Goal: Information Seeking & Learning: Learn about a topic

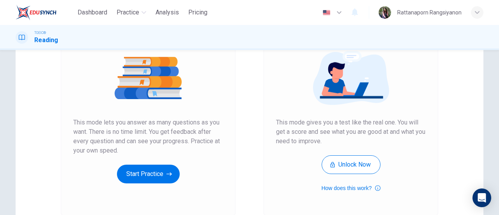
scroll to position [117, 0]
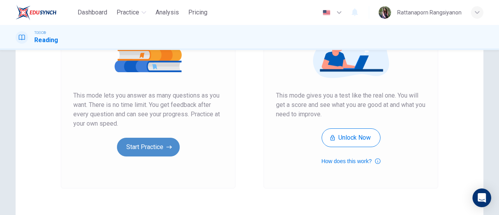
click at [166, 152] on button "Start Practice" at bounding box center [148, 147] width 63 height 19
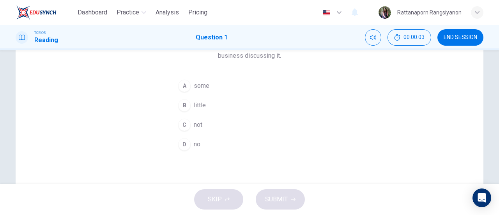
scroll to position [0, 0]
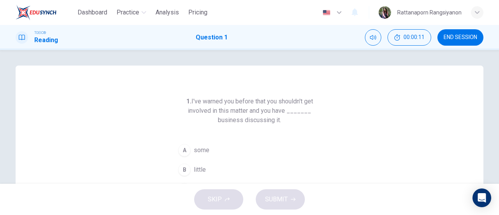
click at [180, 151] on div "A" at bounding box center [184, 150] width 12 height 12
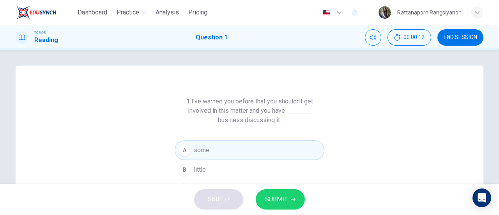
click at [287, 195] on span "SUBMIT" at bounding box center [276, 199] width 23 height 11
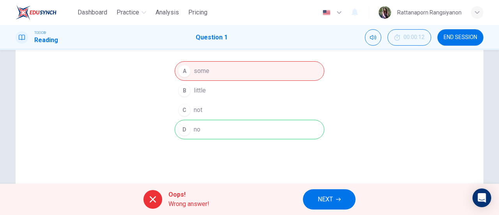
scroll to position [117, 0]
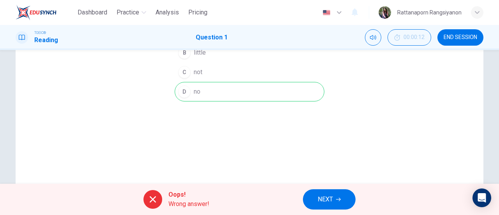
click at [162, 196] on div "Oops! Wrong answer!" at bounding box center [177, 199] width 66 height 19
click at [151, 192] on div at bounding box center [153, 199] width 19 height 19
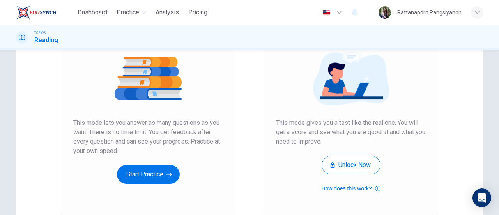
scroll to position [117, 0]
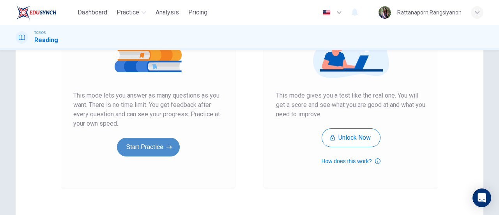
click at [155, 144] on button "Start Practice" at bounding box center [148, 147] width 63 height 19
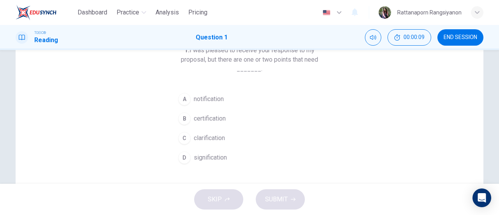
scroll to position [39, 0]
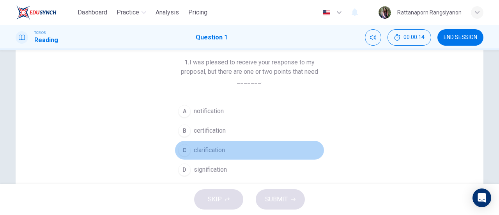
click at [183, 149] on div "C" at bounding box center [184, 150] width 12 height 12
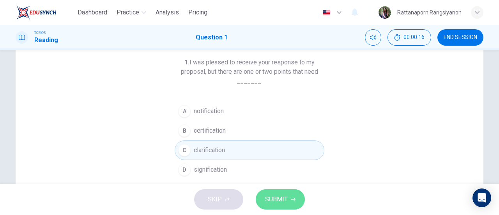
click at [290, 201] on button "SUBMIT" at bounding box center [280, 199] width 49 height 20
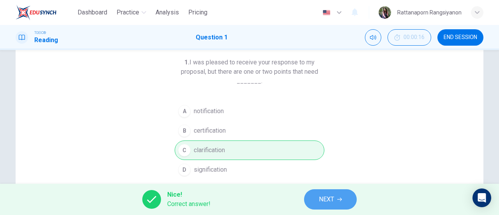
click at [327, 206] on button "NEXT" at bounding box center [330, 199] width 53 height 20
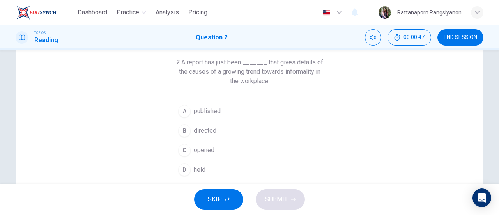
click at [182, 110] on div "A" at bounding box center [184, 111] width 12 height 12
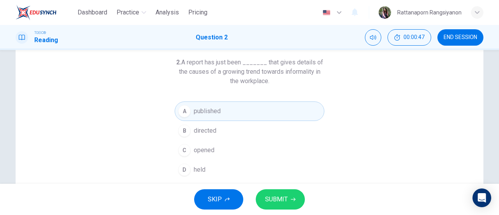
click at [277, 197] on span "SUBMIT" at bounding box center [276, 199] width 23 height 11
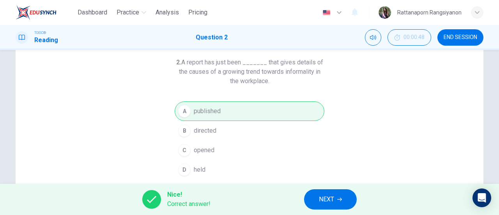
click at [330, 196] on span "NEXT" at bounding box center [326, 199] width 15 height 11
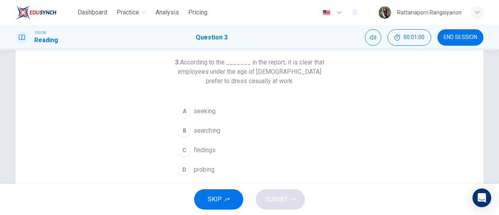
click at [183, 149] on div "C" at bounding box center [184, 150] width 12 height 12
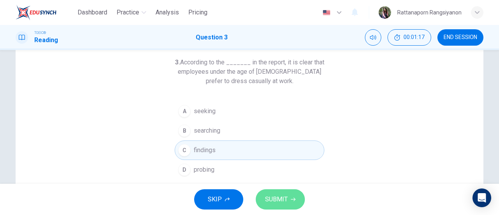
click at [285, 201] on span "SUBMIT" at bounding box center [276, 199] width 23 height 11
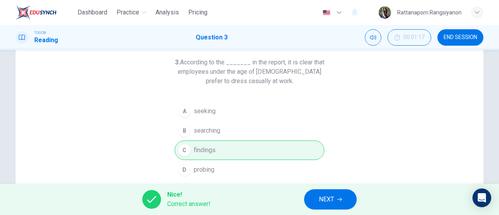
click at [354, 195] on button "NEXT" at bounding box center [330, 199] width 53 height 20
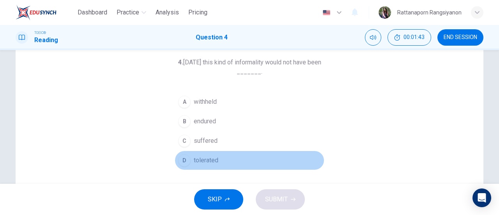
click at [190, 163] on button "D tolerated" at bounding box center [250, 161] width 150 height 20
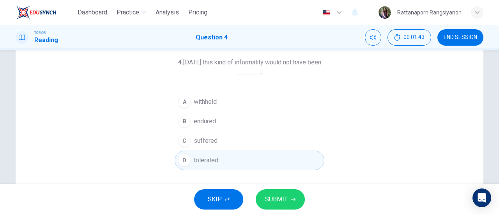
click at [266, 200] on span "SUBMIT" at bounding box center [276, 199] width 23 height 11
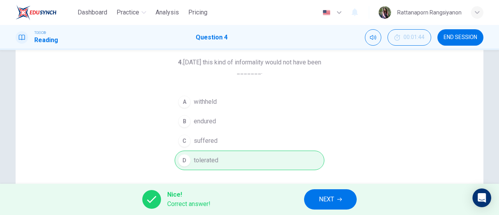
click at [336, 199] on button "NEXT" at bounding box center [330, 199] width 53 height 20
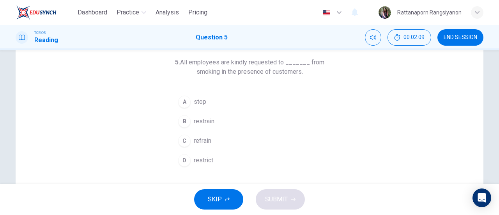
click at [183, 164] on div "D" at bounding box center [184, 160] width 12 height 12
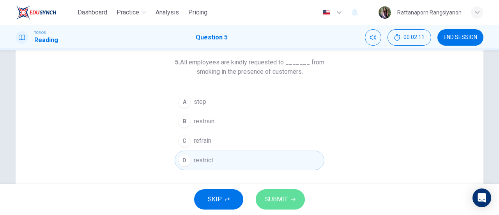
click at [281, 197] on span "SUBMIT" at bounding box center [276, 199] width 23 height 11
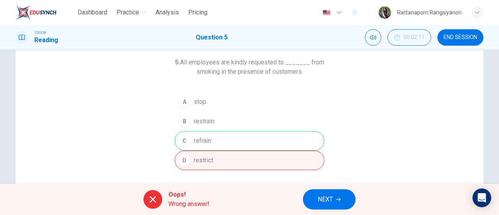
click at [334, 198] on button "NEXT" at bounding box center [329, 199] width 53 height 20
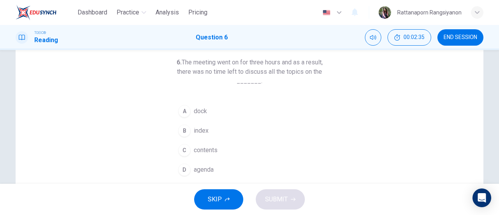
click at [185, 146] on div "C" at bounding box center [184, 150] width 12 height 12
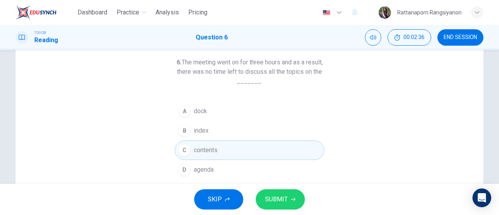
click at [285, 195] on span "SUBMIT" at bounding box center [276, 199] width 23 height 11
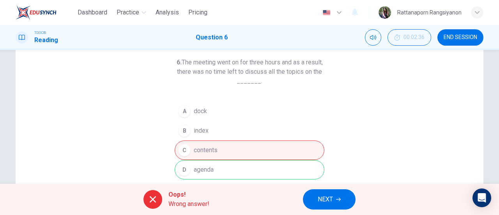
click at [324, 200] on span "NEXT" at bounding box center [325, 199] width 15 height 11
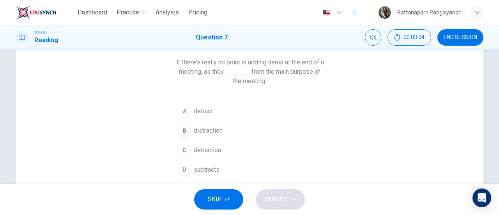
click at [215, 168] on span "subtracts" at bounding box center [207, 169] width 26 height 9
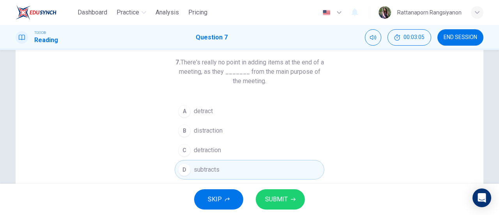
click at [277, 203] on span "SUBMIT" at bounding box center [276, 199] width 23 height 11
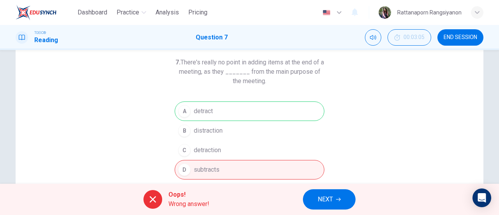
click at [348, 213] on div "Oops! Wrong answer! NEXT" at bounding box center [249, 199] width 499 height 31
click at [340, 204] on button "NEXT" at bounding box center [329, 199] width 53 height 20
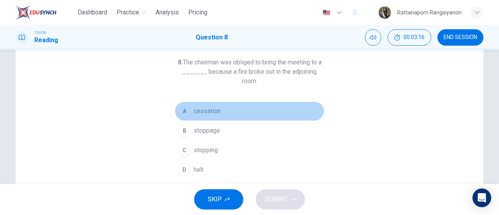
click at [214, 107] on span "cessation" at bounding box center [207, 111] width 27 height 9
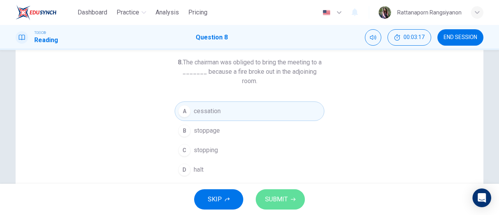
click at [276, 195] on span "SUBMIT" at bounding box center [276, 199] width 23 height 11
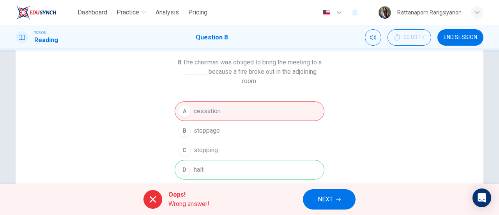
click at [331, 210] on button "NEXT" at bounding box center [329, 199] width 53 height 20
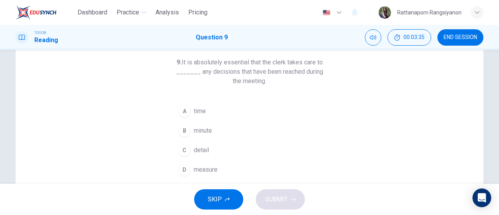
click at [229, 146] on button "C detail" at bounding box center [250, 150] width 150 height 20
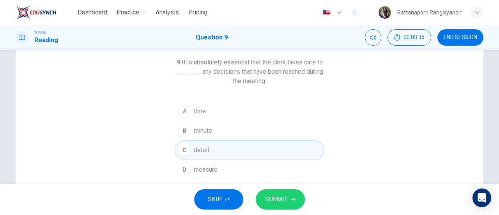
click at [282, 203] on span "SUBMIT" at bounding box center [276, 199] width 23 height 11
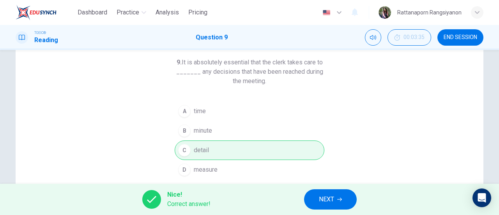
click at [351, 190] on button "NEXT" at bounding box center [330, 199] width 53 height 20
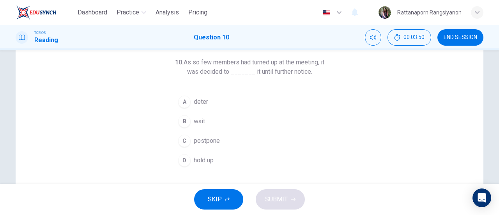
click at [241, 140] on button "C postpone" at bounding box center [250, 141] width 150 height 20
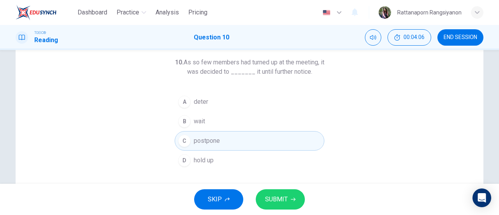
click at [234, 160] on button "D hold up" at bounding box center [250, 161] width 150 height 20
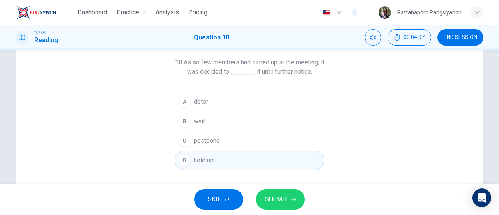
click at [287, 201] on span "SUBMIT" at bounding box center [276, 199] width 23 height 11
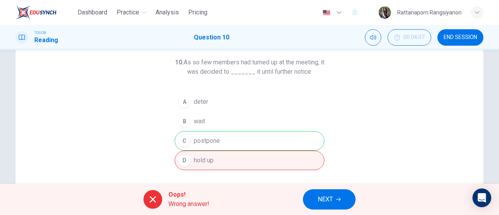
click at [334, 199] on button "NEXT" at bounding box center [329, 199] width 53 height 20
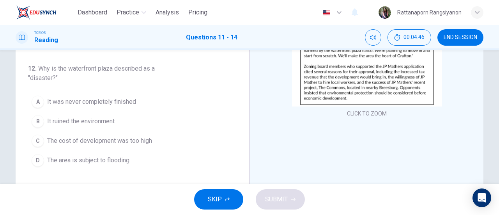
scroll to position [117, 0]
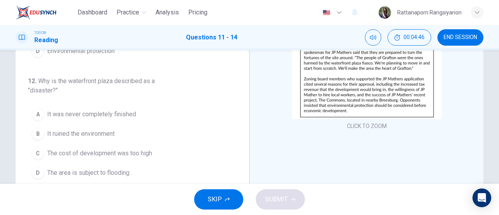
click at [354, 129] on button "CLICK TO ZOOM" at bounding box center [367, 126] width 46 height 11
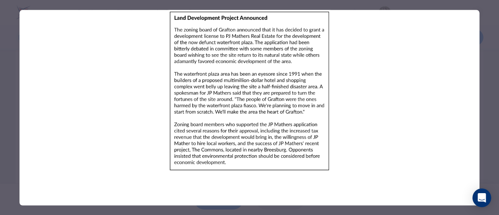
click at [483, 83] on div at bounding box center [249, 107] width 499 height 215
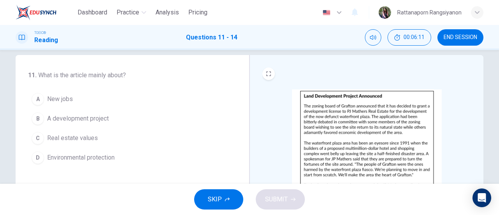
scroll to position [0, 0]
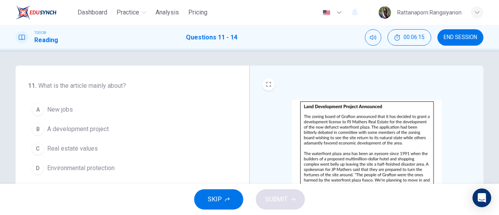
click at [76, 131] on span "A development project" at bounding box center [78, 128] width 62 height 9
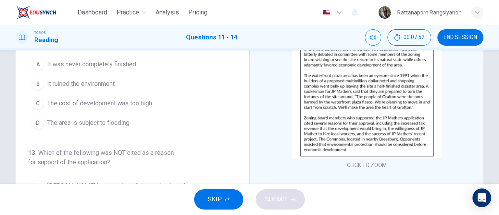
scroll to position [78, 0]
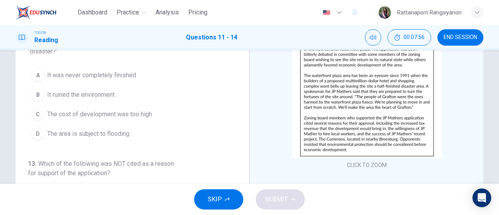
click at [111, 76] on span "It was never completely finished" at bounding box center [91, 75] width 89 height 9
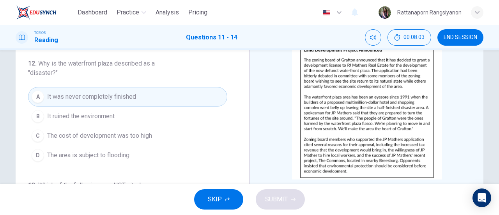
scroll to position [39, 0]
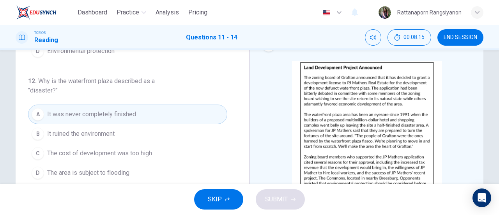
click at [97, 152] on span "The cost of development was too high" at bounding box center [99, 153] width 105 height 9
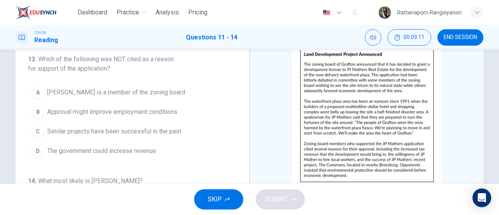
scroll to position [169, 0]
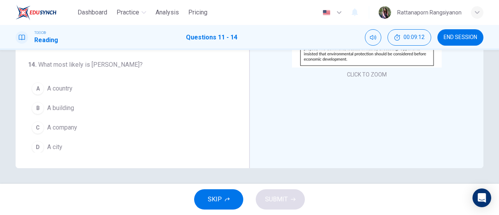
click at [74, 124] on span "A company" at bounding box center [62, 127] width 30 height 9
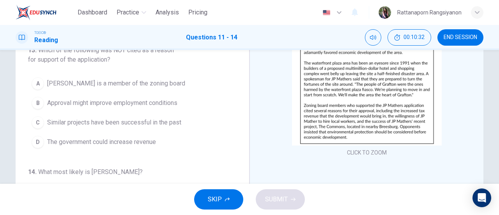
scroll to position [169, 0]
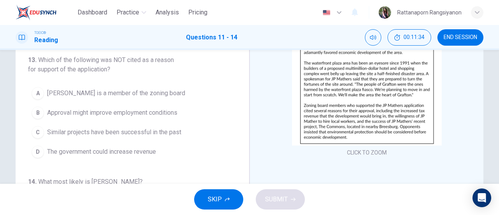
click at [151, 94] on span "JP Mathers is a member of the zoning board" at bounding box center [116, 93] width 138 height 9
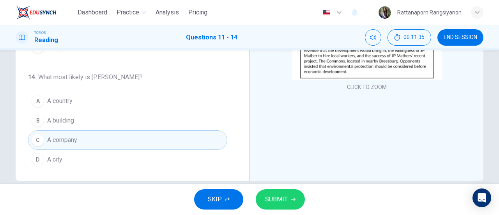
scroll to position [169, 0]
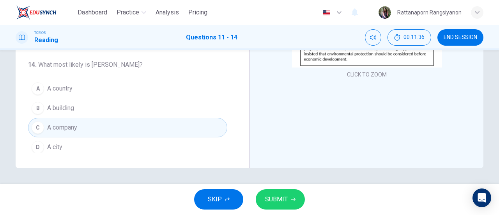
click at [293, 199] on icon "button" at bounding box center [293, 199] width 5 height 5
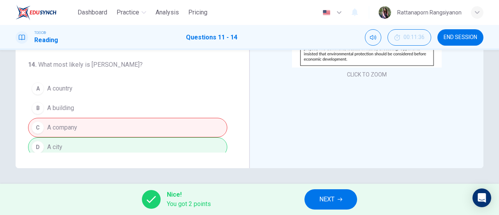
click at [332, 200] on span "NEXT" at bounding box center [327, 199] width 15 height 11
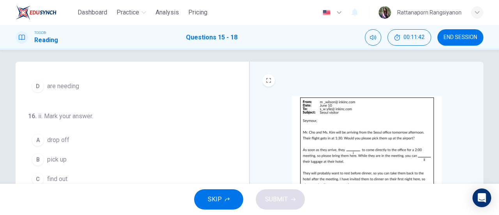
scroll to position [0, 0]
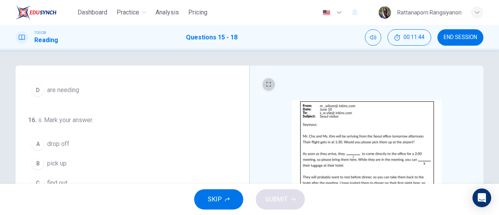
click at [270, 85] on button "EXPAND" at bounding box center [269, 84] width 12 height 12
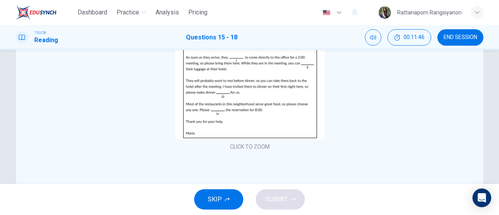
scroll to position [91, 0]
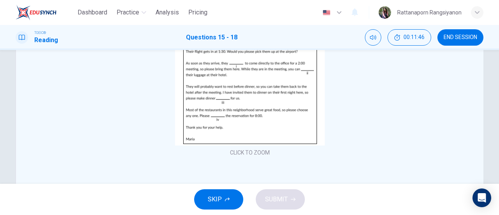
click at [255, 159] on div "CLICK TO ZOOM" at bounding box center [250, 110] width 468 height 271
click at [257, 157] on button "CLICK TO ZOOM" at bounding box center [250, 152] width 46 height 11
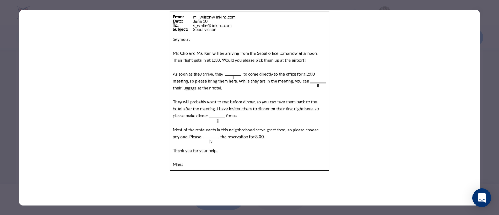
click at [486, 77] on div at bounding box center [249, 107] width 499 height 215
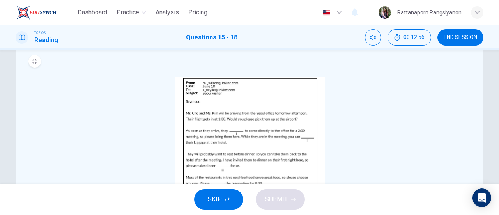
scroll to position [0, 0]
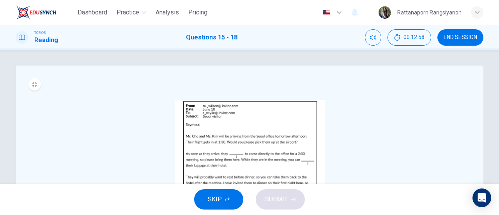
click at [35, 86] on button "MINIMIZE" at bounding box center [34, 84] width 12 height 12
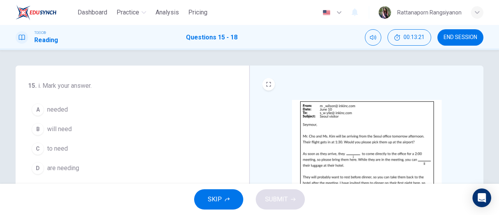
click at [83, 128] on button "B will need" at bounding box center [127, 129] width 199 height 20
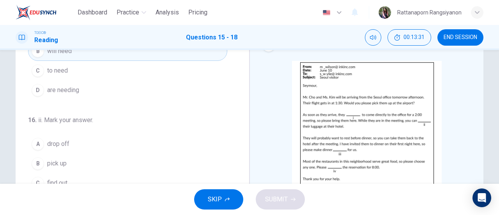
scroll to position [78, 0]
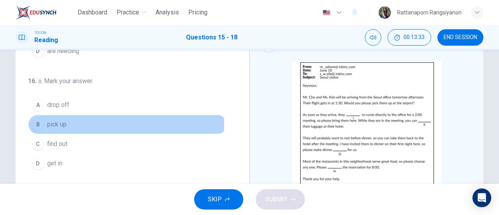
click at [79, 122] on button "B pick up" at bounding box center [127, 125] width 199 height 20
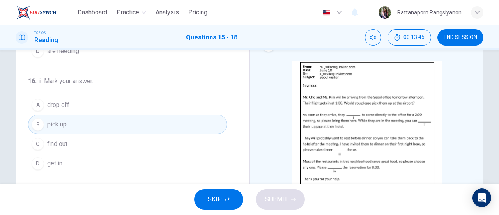
click at [112, 99] on button "A drop off" at bounding box center [127, 105] width 199 height 20
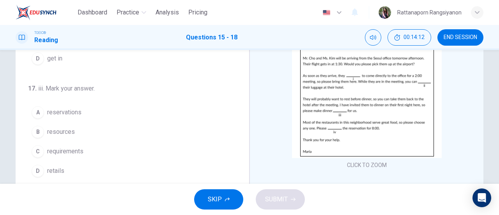
scroll to position [156, 0]
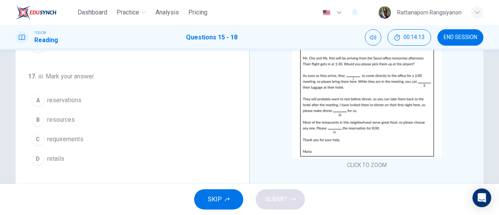
click at [74, 98] on span "reservations" at bounding box center [64, 100] width 34 height 9
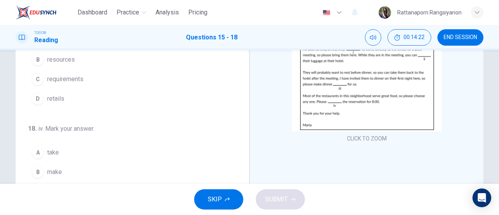
scroll to position [117, 0]
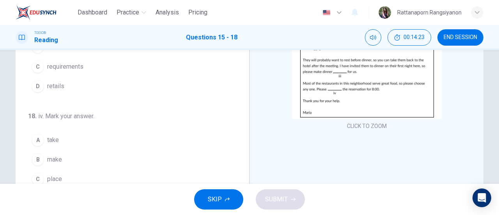
click at [97, 151] on button "B make" at bounding box center [127, 160] width 199 height 20
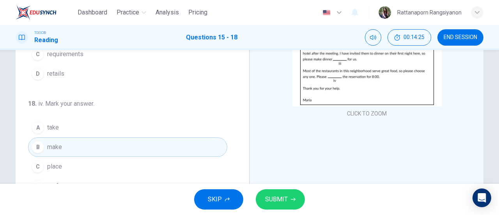
scroll to position [169, 0]
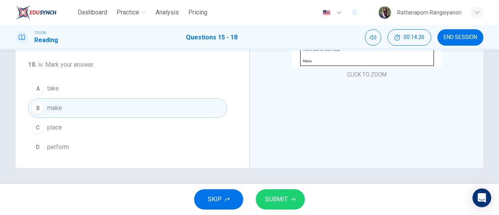
click at [282, 199] on span "SUBMIT" at bounding box center [276, 199] width 23 height 11
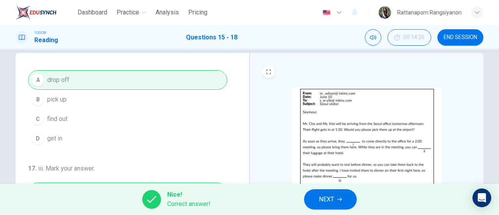
scroll to position [190, 0]
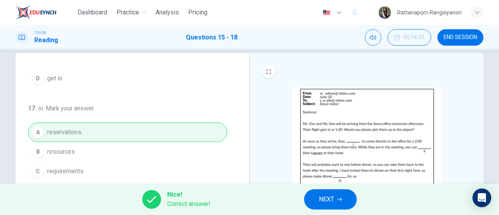
click at [342, 199] on button "NEXT" at bounding box center [330, 199] width 53 height 20
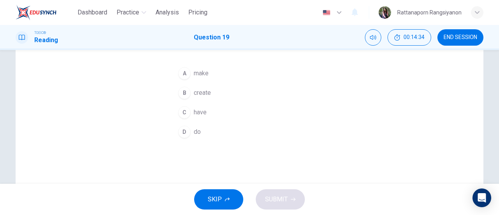
scroll to position [39, 0]
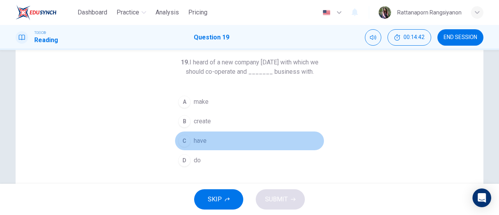
click at [210, 139] on button "C have" at bounding box center [250, 141] width 150 height 20
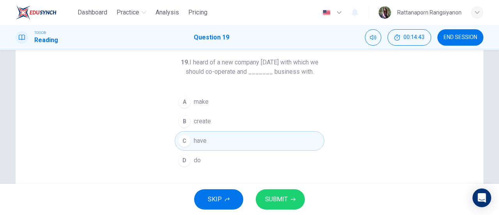
click at [288, 198] on button "SUBMIT" at bounding box center [280, 199] width 49 height 20
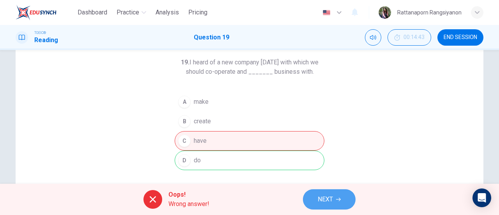
click at [321, 194] on button "NEXT" at bounding box center [329, 199] width 53 height 20
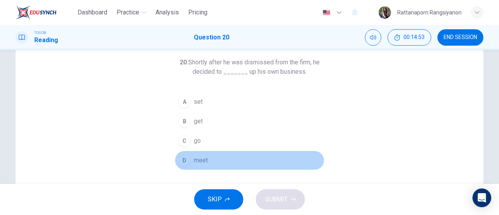
click at [229, 169] on button "D meet" at bounding box center [250, 161] width 150 height 20
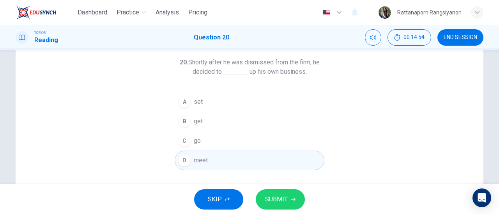
click at [282, 192] on button "SUBMIT" at bounding box center [280, 199] width 49 height 20
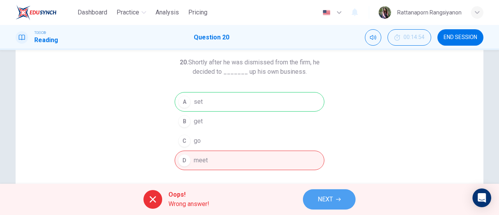
click at [316, 204] on button "NEXT" at bounding box center [329, 199] width 53 height 20
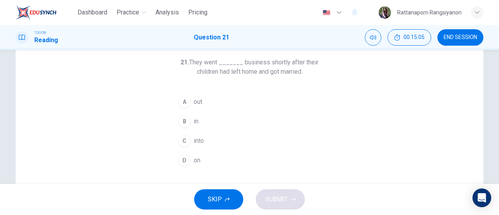
click at [205, 142] on button "C into" at bounding box center [250, 141] width 150 height 20
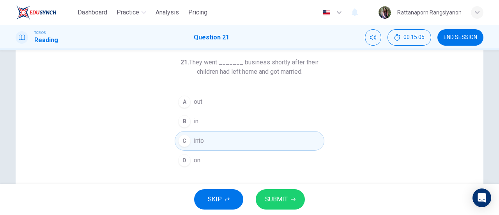
click at [257, 186] on div "SKIP SUBMIT" at bounding box center [249, 199] width 499 height 31
click at [271, 197] on span "SUBMIT" at bounding box center [276, 199] width 23 height 11
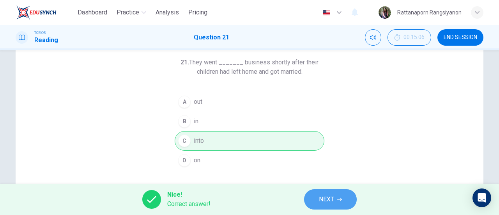
click at [325, 197] on span "NEXT" at bounding box center [326, 199] width 15 height 11
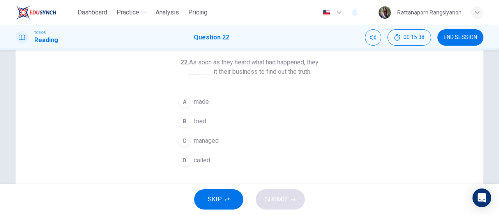
click at [216, 101] on button "A made" at bounding box center [250, 102] width 150 height 20
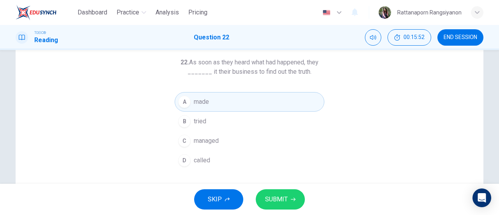
click at [227, 158] on button "D called" at bounding box center [250, 161] width 150 height 20
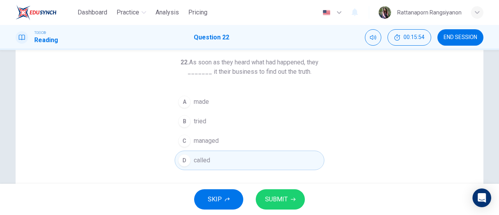
click at [279, 201] on span "SUBMIT" at bounding box center [276, 199] width 23 height 11
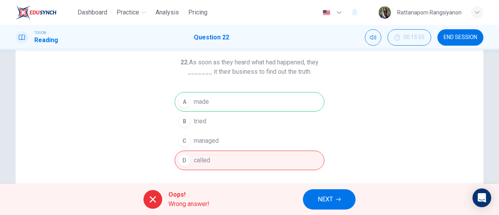
click at [323, 200] on span "NEXT" at bounding box center [325, 199] width 15 height 11
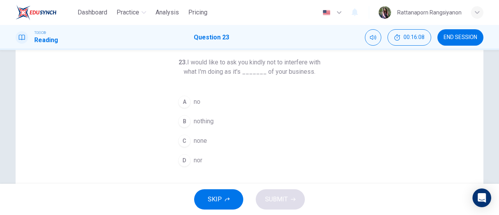
click at [228, 124] on button "B nothing" at bounding box center [250, 122] width 150 height 20
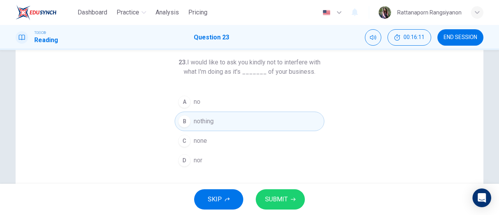
click at [222, 142] on button "C none" at bounding box center [250, 141] width 150 height 20
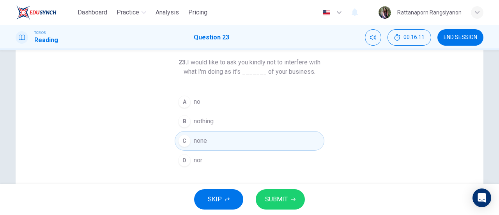
click at [273, 204] on span "SUBMIT" at bounding box center [276, 199] width 23 height 11
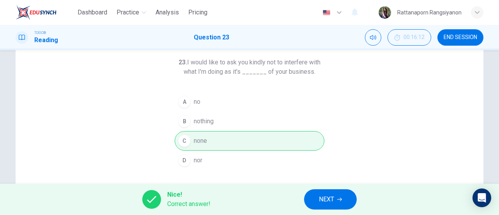
click at [312, 199] on button "NEXT" at bounding box center [330, 199] width 53 height 20
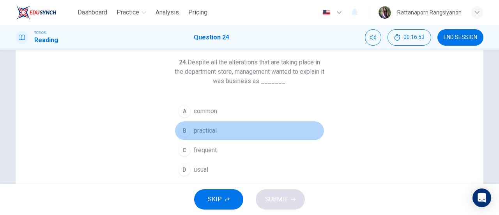
drag, startPoint x: 225, startPoint y: 125, endPoint x: 234, endPoint y: 122, distance: 9.5
click at [226, 125] on button "B practical" at bounding box center [250, 131] width 150 height 20
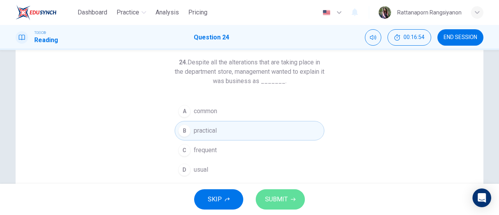
click at [267, 192] on button "SUBMIT" at bounding box center [280, 199] width 49 height 20
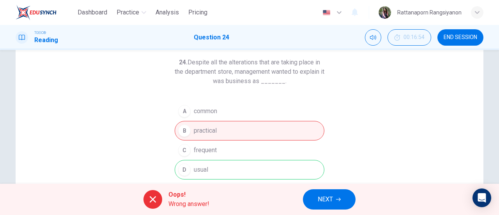
click at [317, 197] on button "NEXT" at bounding box center [329, 199] width 53 height 20
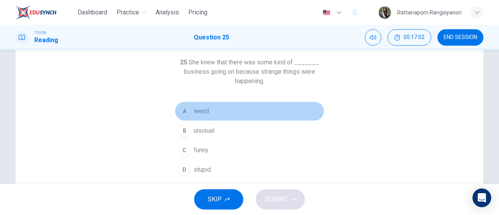
click at [212, 114] on button "A weird" at bounding box center [250, 111] width 150 height 20
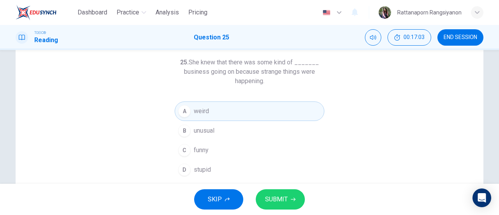
click at [295, 201] on icon "button" at bounding box center [293, 199] width 5 height 5
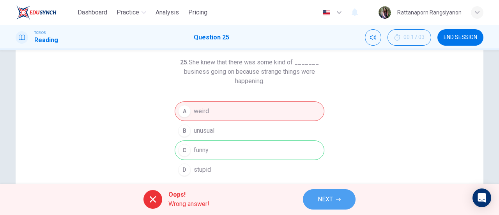
click at [322, 201] on span "NEXT" at bounding box center [325, 199] width 15 height 11
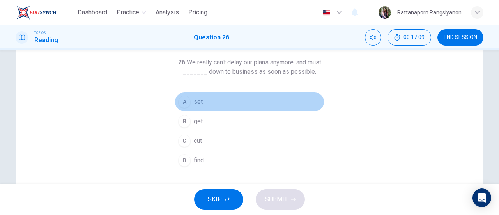
click at [224, 103] on button "A set" at bounding box center [250, 102] width 150 height 20
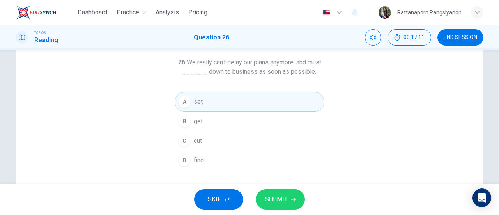
click at [283, 197] on span "SUBMIT" at bounding box center [276, 199] width 23 height 11
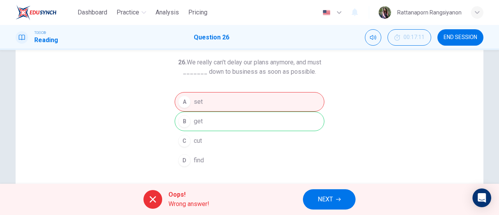
click at [321, 193] on button "NEXT" at bounding box center [329, 199] width 53 height 20
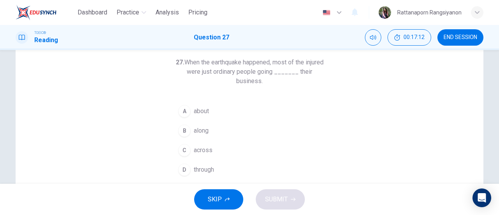
click at [228, 122] on button "B along" at bounding box center [250, 131] width 150 height 20
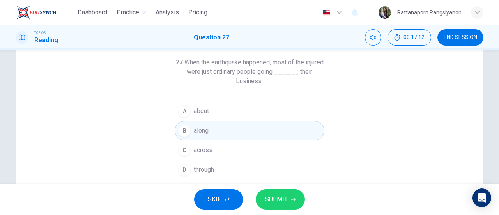
click at [284, 186] on div "SKIP SUBMIT" at bounding box center [249, 199] width 499 height 31
click at [289, 197] on button "SUBMIT" at bounding box center [280, 199] width 49 height 20
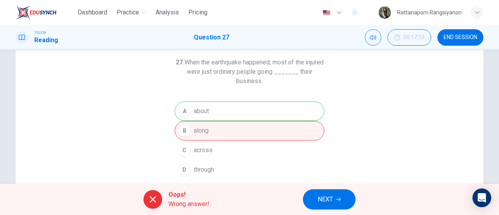
click at [323, 201] on span "NEXT" at bounding box center [325, 199] width 15 height 11
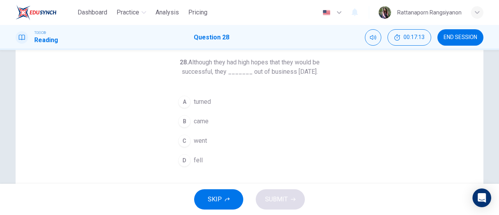
click at [272, 122] on button "B came" at bounding box center [250, 122] width 150 height 20
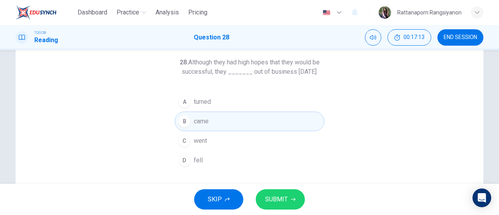
click at [293, 170] on button "D fell" at bounding box center [250, 161] width 150 height 20
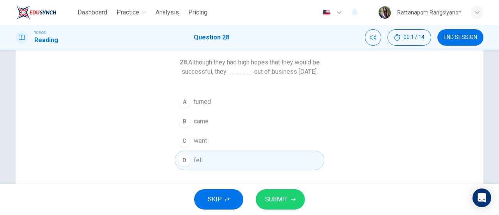
click at [288, 195] on button "SUBMIT" at bounding box center [280, 199] width 49 height 20
